Goal: Obtain resource: Obtain resource

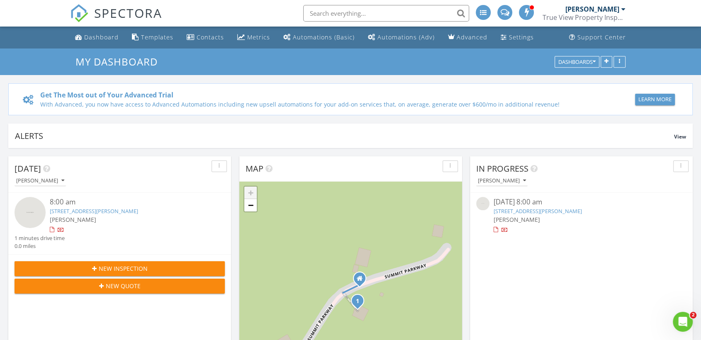
click at [108, 37] on div "Dashboard" at bounding box center [101, 37] width 34 height 8
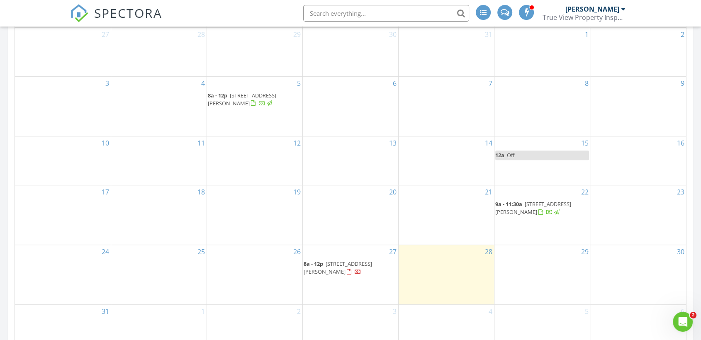
scroll to position [451, 0]
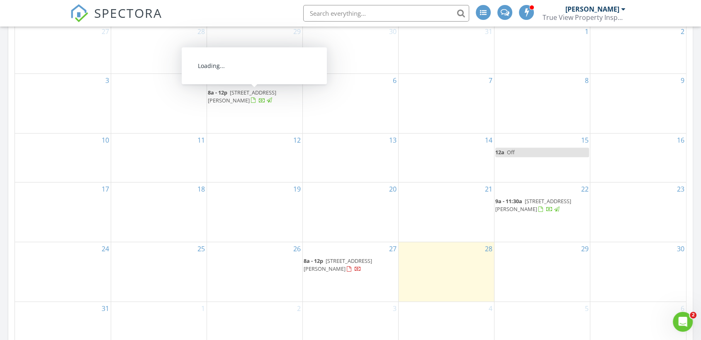
click at [253, 89] on span "874 Summit Pkwy, Bostic 28018" at bounding box center [242, 96] width 68 height 15
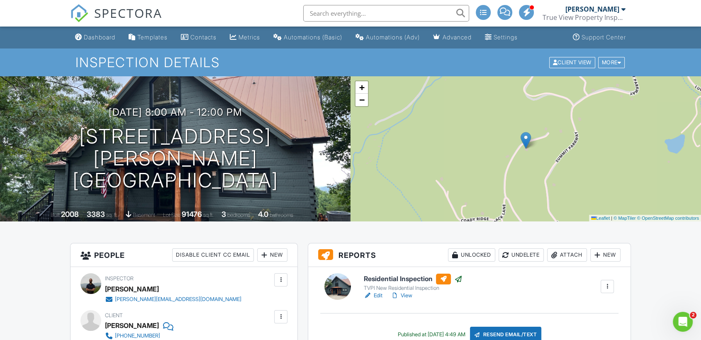
click at [408, 297] on link "View" at bounding box center [402, 296] width 22 height 8
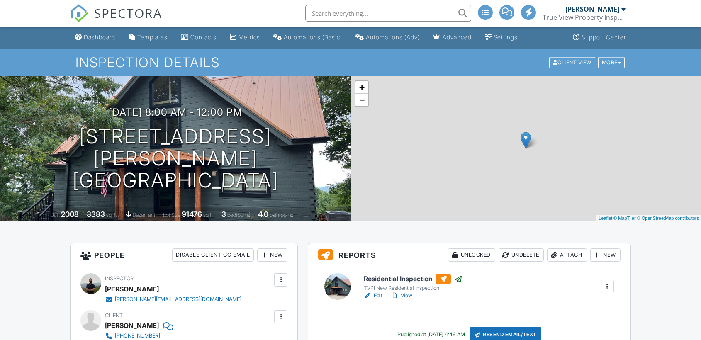
click at [516, 39] on div "Settings" at bounding box center [506, 37] width 24 height 7
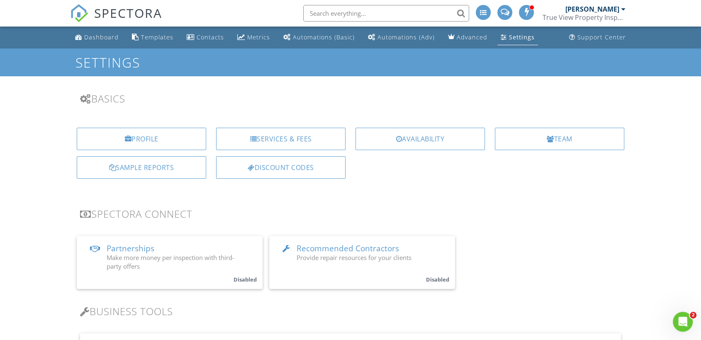
click at [149, 163] on div "Sample Reports" at bounding box center [141, 167] width 129 height 22
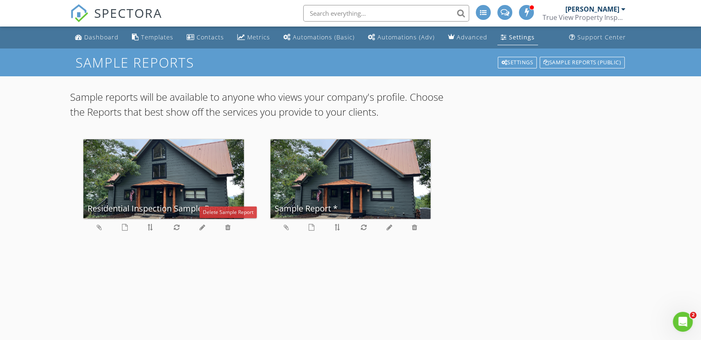
click at [228, 228] on icon at bounding box center [227, 227] width 5 height 7
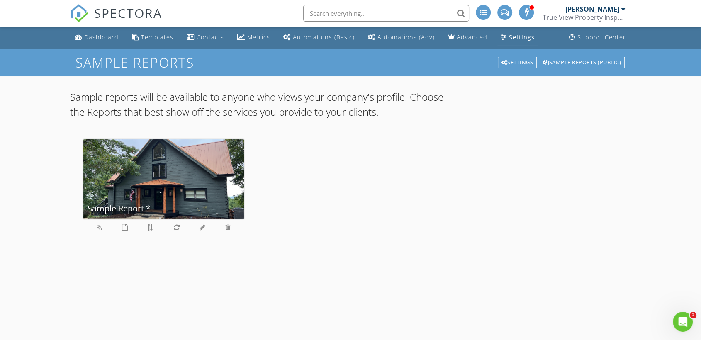
click at [169, 202] on div "Sample Report *" at bounding box center [163, 179] width 161 height 80
click at [181, 178] on div "Sample Report *" at bounding box center [163, 179] width 161 height 80
click at [100, 229] on icon at bounding box center [99, 227] width 5 height 7
click at [164, 177] on div "Sample Report *" at bounding box center [163, 179] width 161 height 80
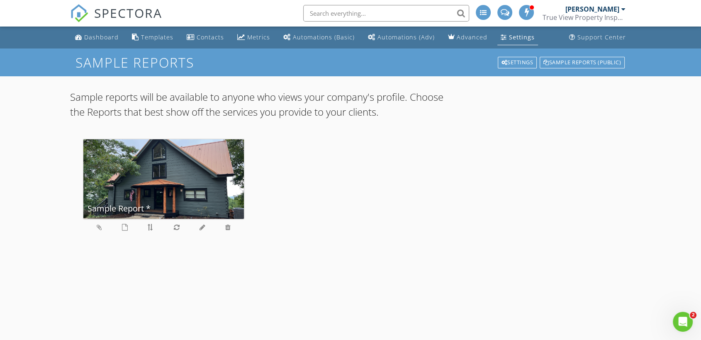
click at [164, 177] on div "Sample Report *" at bounding box center [163, 179] width 161 height 80
